Goal: Navigation & Orientation: Go to known website

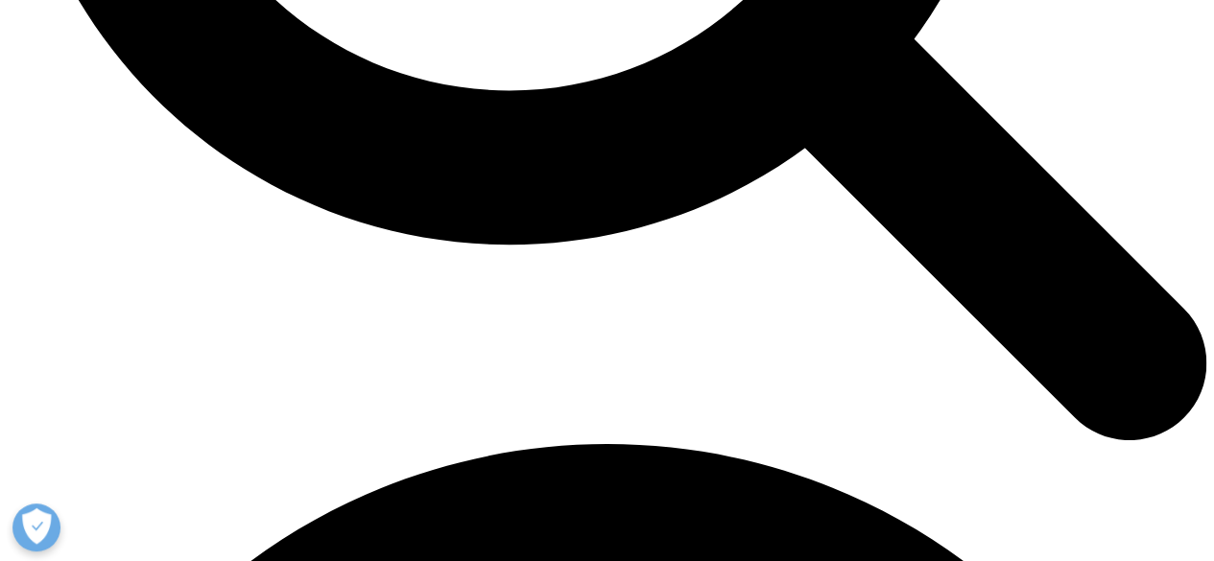
scroll to position [2009, 0]
